Goal: Transaction & Acquisition: Obtain resource

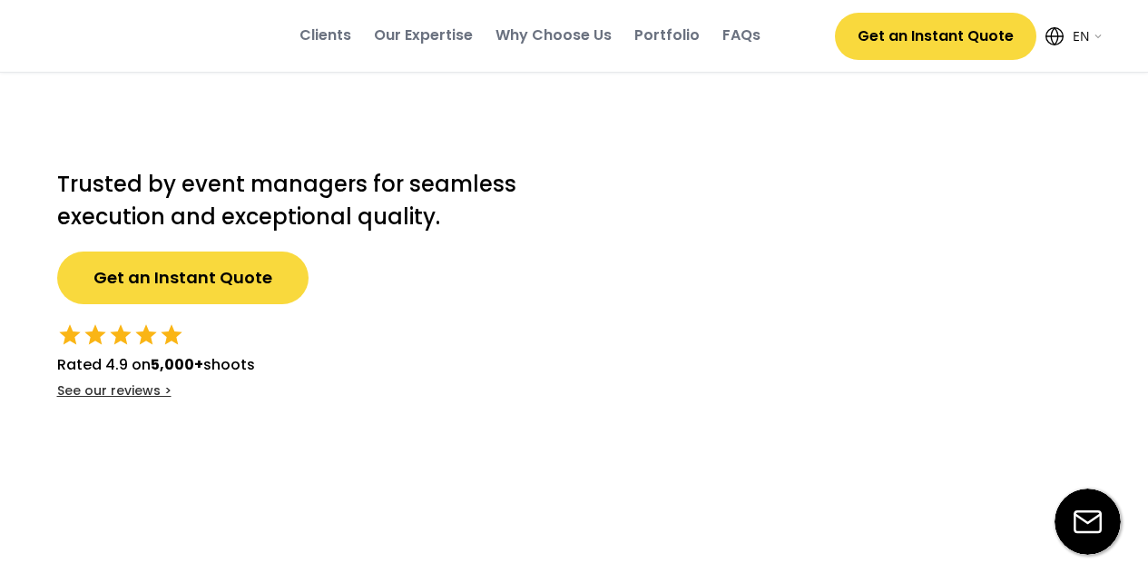
select select ""en""
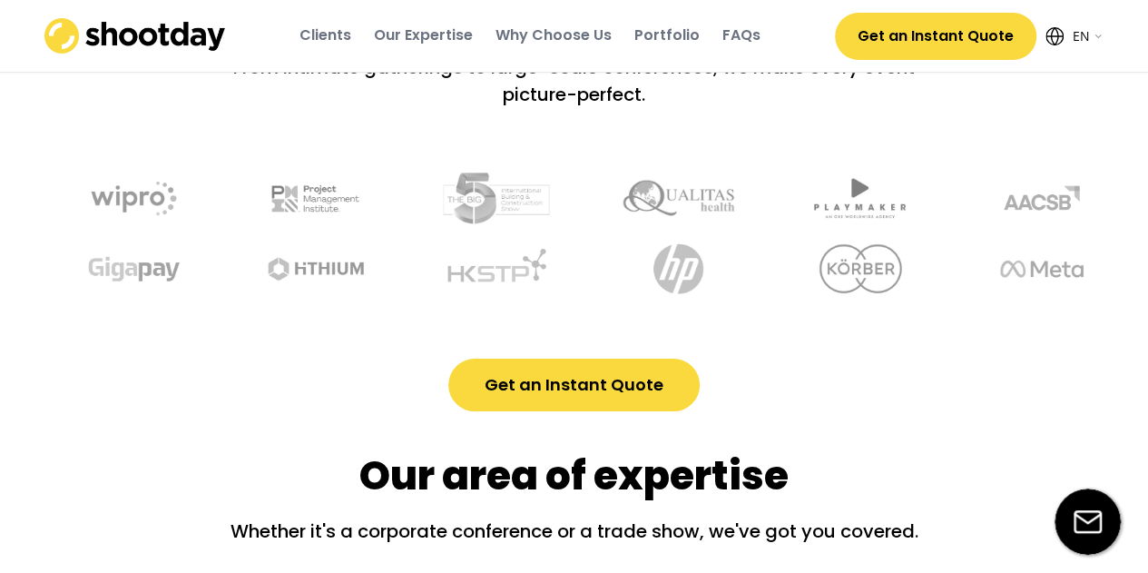
scroll to position [363, 0]
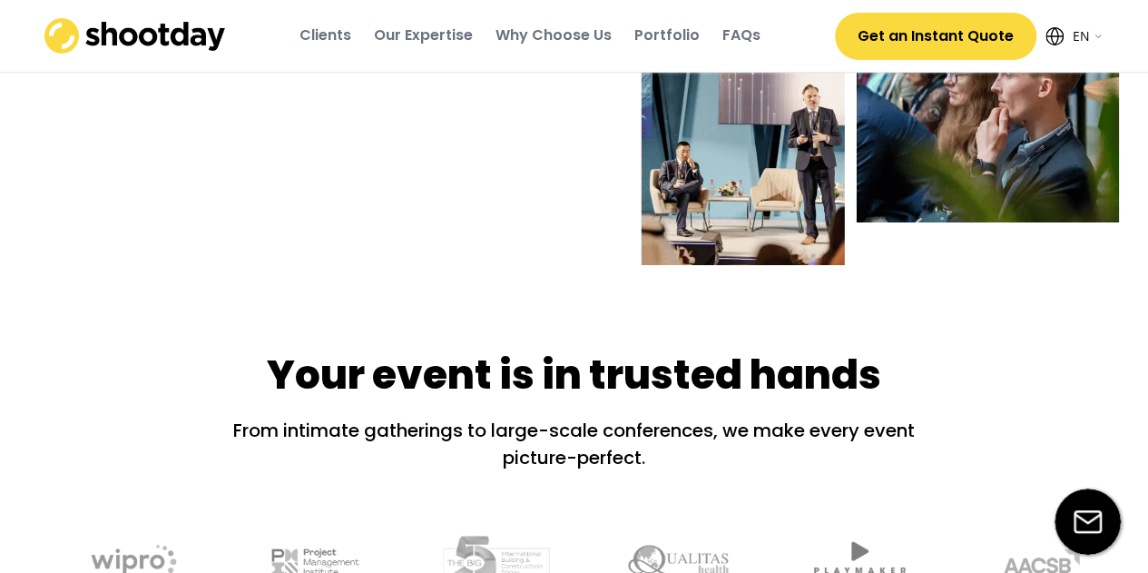
click at [949, 51] on button "Get an Instant Quote" at bounding box center [936, 36] width 202 height 47
